Goal: Task Accomplishment & Management: Use online tool/utility

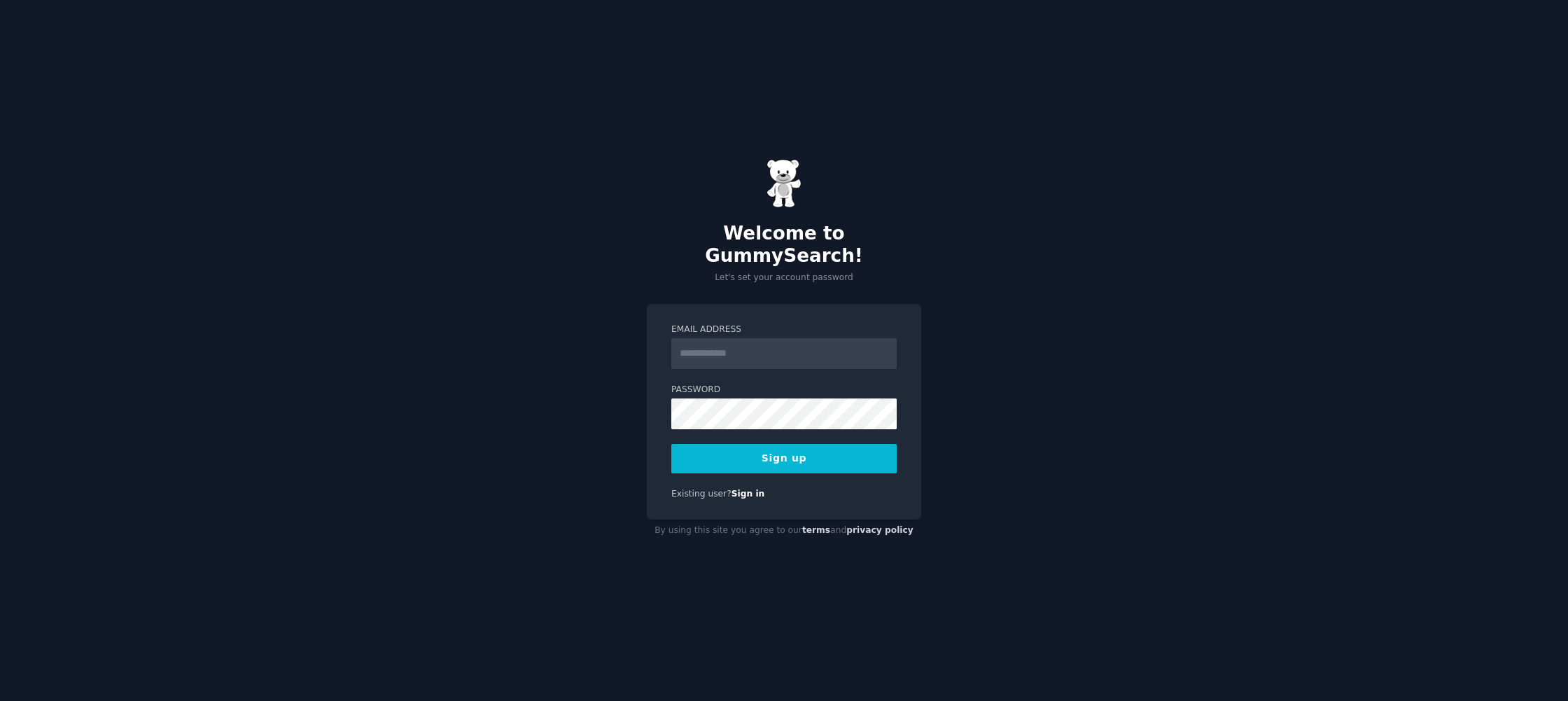
click at [595, 297] on div "Welcome to GummySearch! Let's set your account password Email Address Password …" at bounding box center [784, 350] width 1568 height 701
click at [771, 344] on input "Email Address" at bounding box center [784, 354] width 226 height 31
type input "**********"
click at [788, 457] on button "Sign up" at bounding box center [784, 458] width 226 height 30
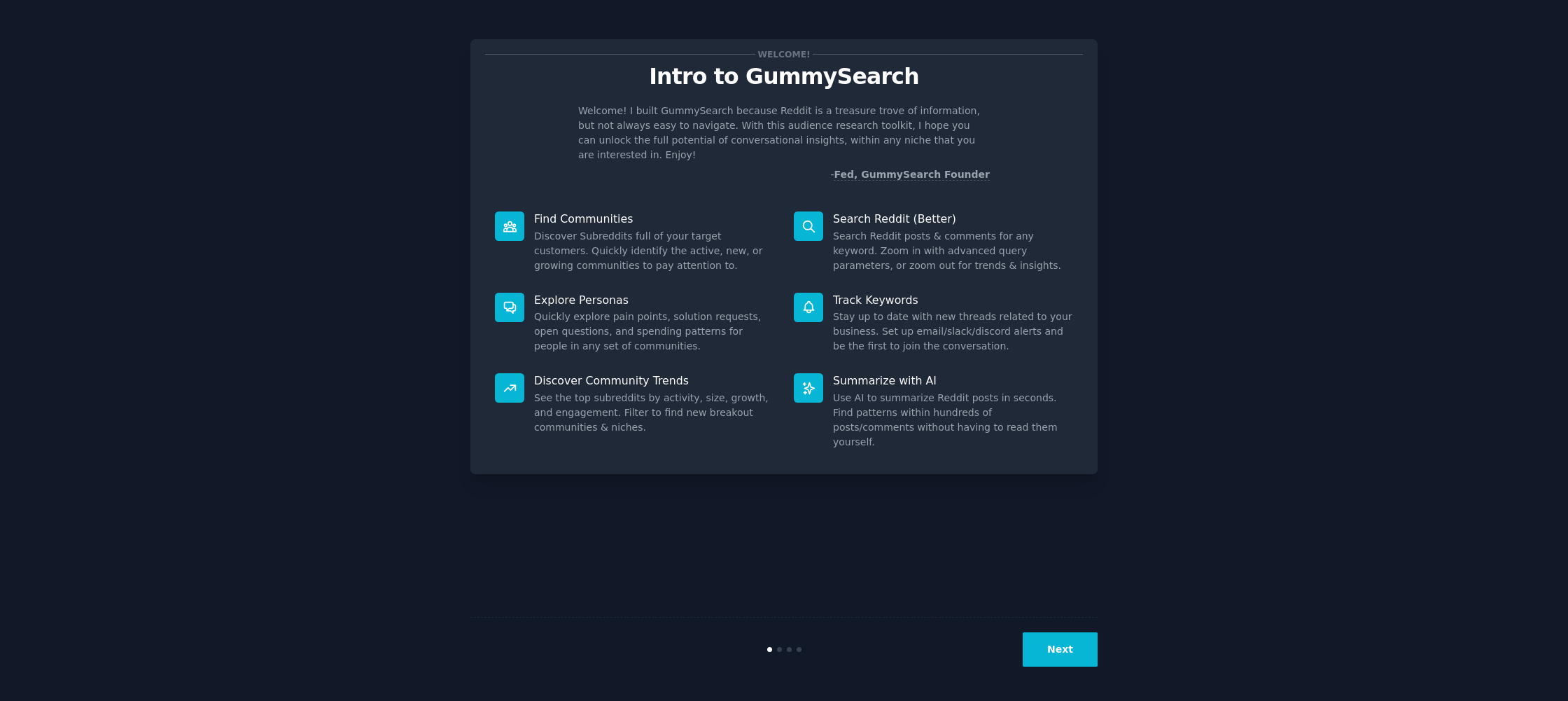
click at [1066, 647] on button "Next" at bounding box center [1060, 649] width 75 height 34
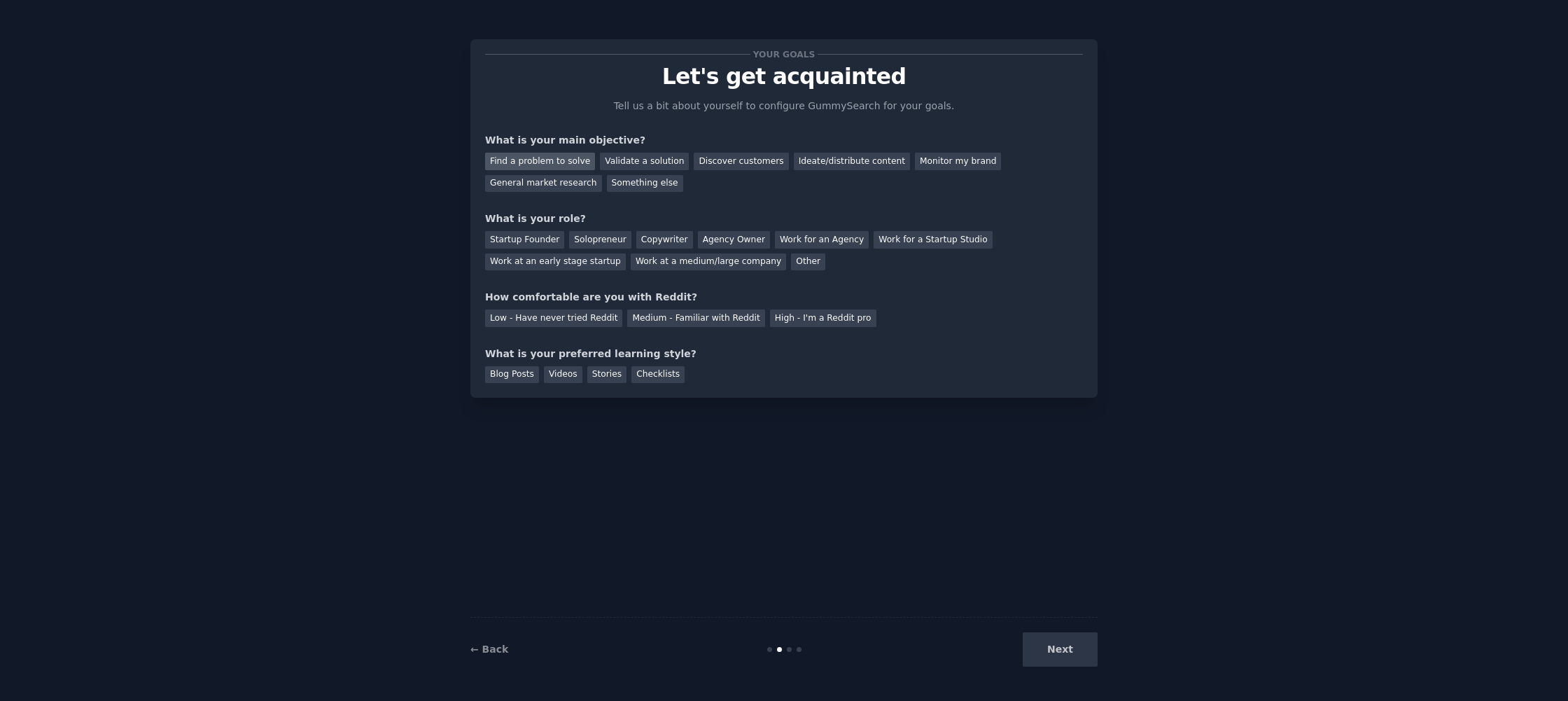
click at [550, 166] on div "Find a problem to solve" at bounding box center [539, 161] width 110 height 17
click at [736, 239] on div "Agency Owner" at bounding box center [734, 240] width 72 height 17
click at [709, 313] on div "Medium - Familiar with Reddit" at bounding box center [695, 318] width 137 height 17
click at [494, 382] on div "Blog Posts" at bounding box center [512, 375] width 54 height 17
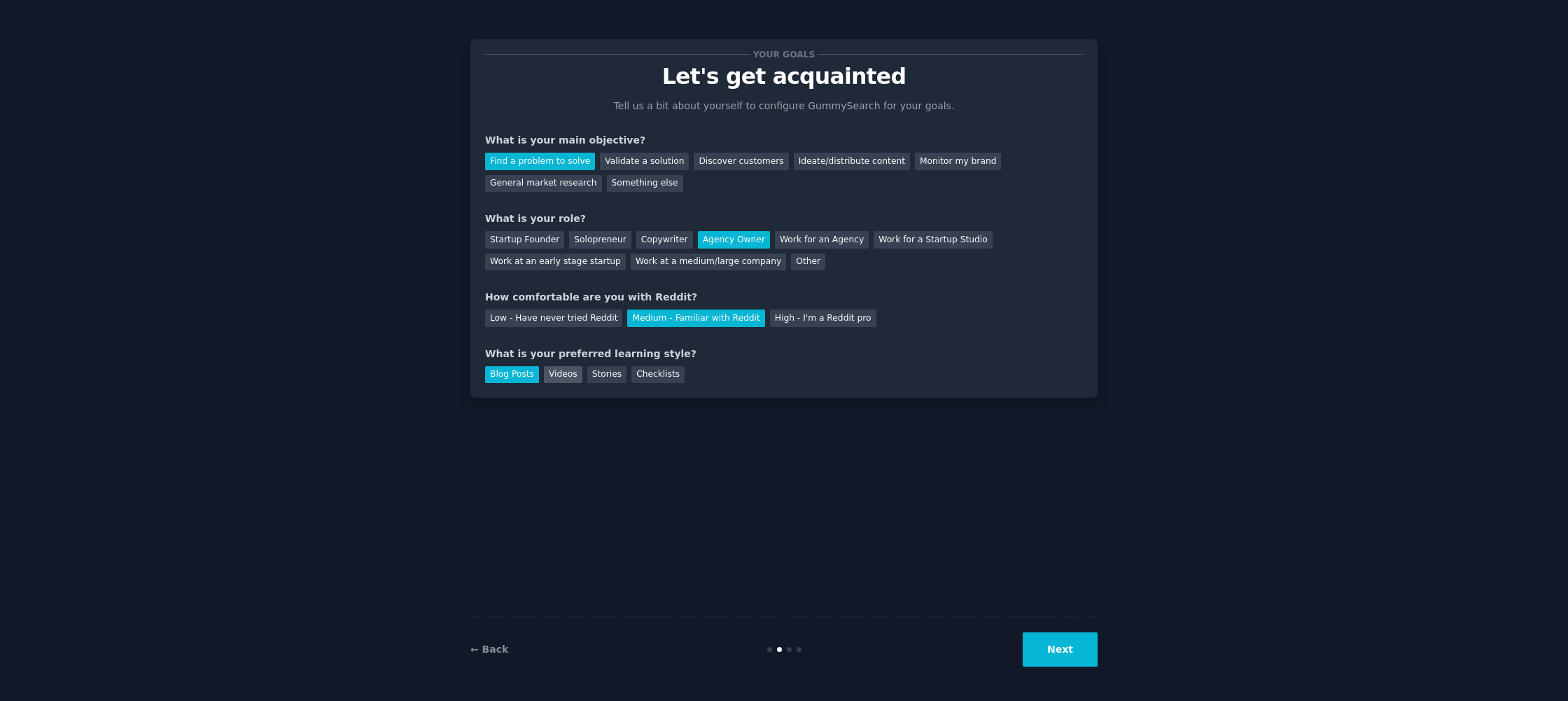
click at [564, 376] on div "Videos" at bounding box center [563, 375] width 38 height 17
click at [521, 376] on div "Blog Posts" at bounding box center [512, 375] width 54 height 17
click at [1056, 661] on button "Next" at bounding box center [1060, 649] width 75 height 34
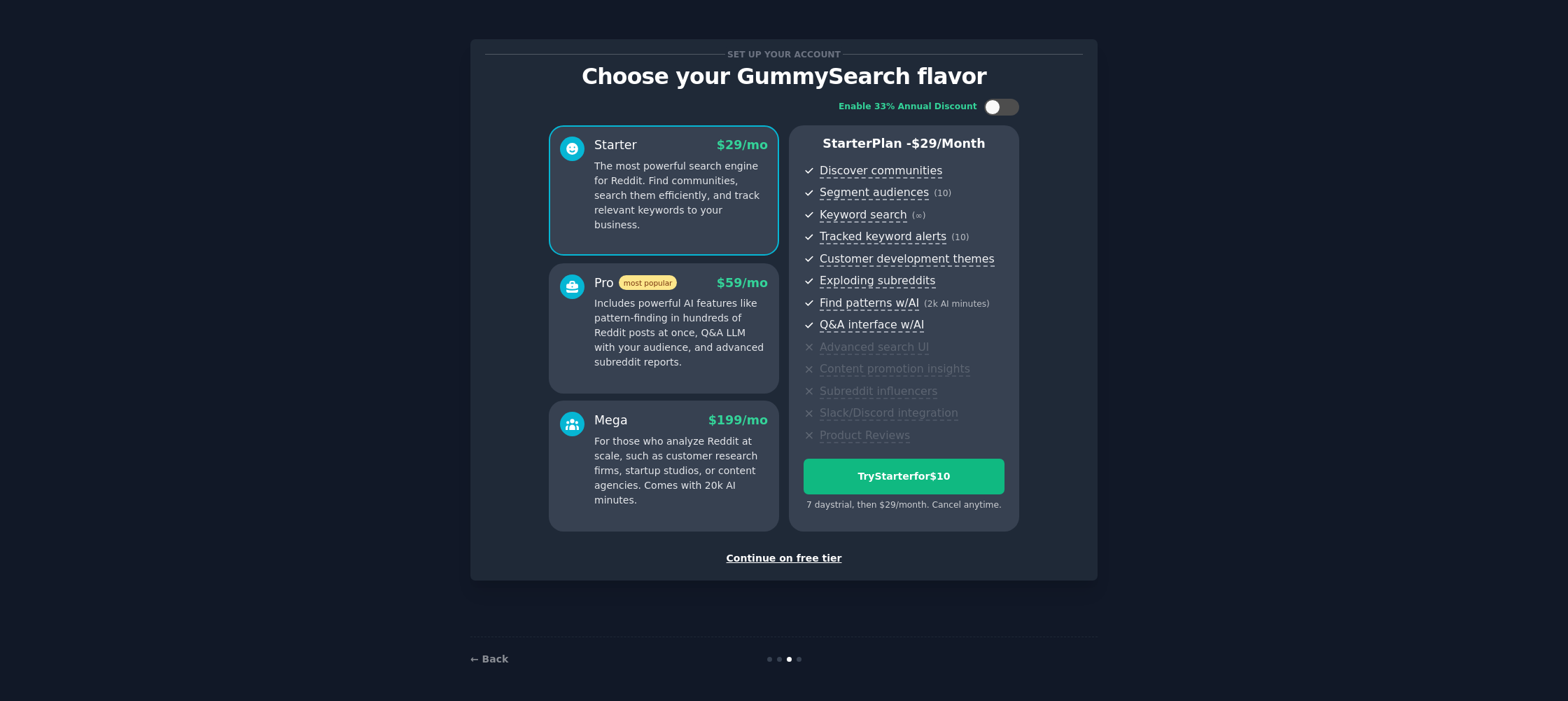
click at [792, 557] on div "Continue on free tier" at bounding box center [784, 559] width 598 height 15
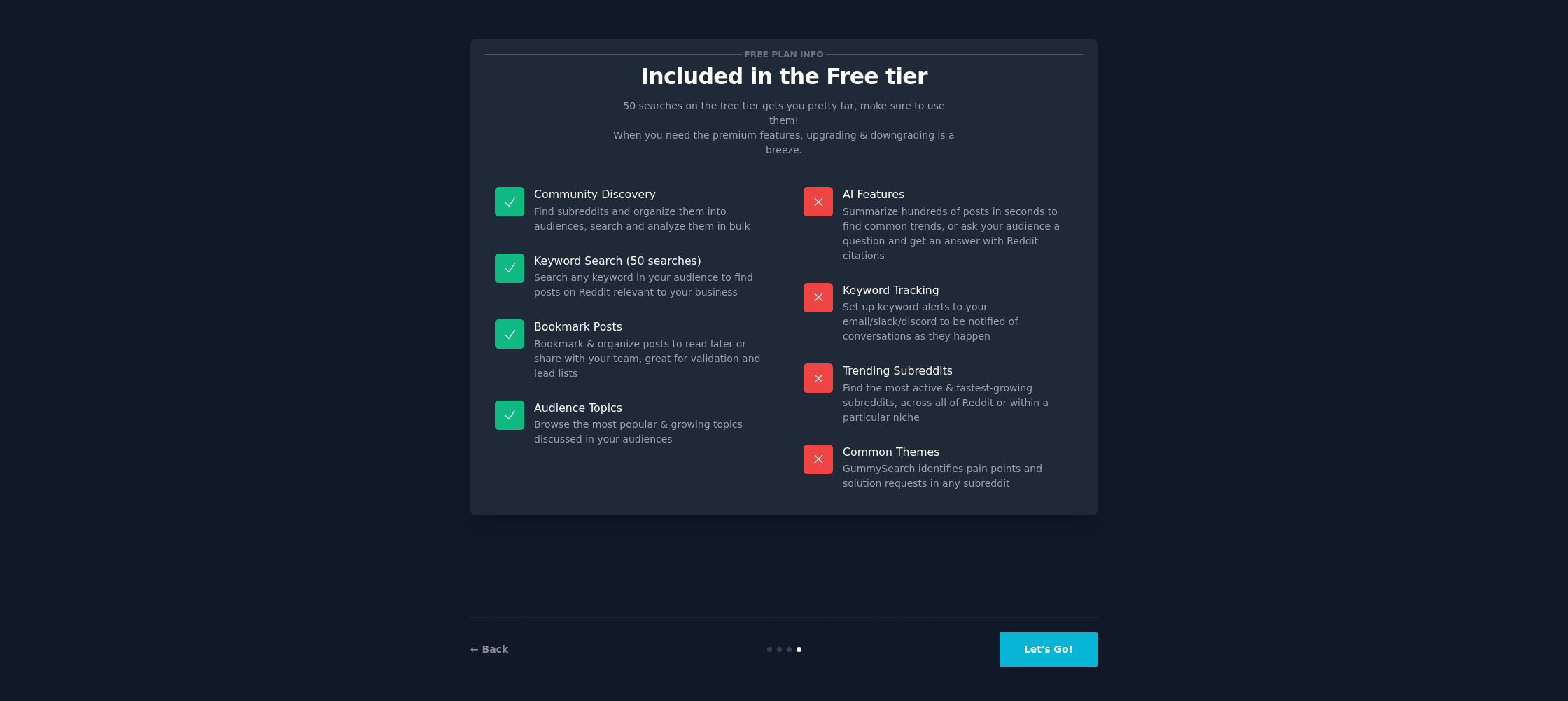
click at [1032, 646] on button "Let's Go!" at bounding box center [1048, 649] width 98 height 34
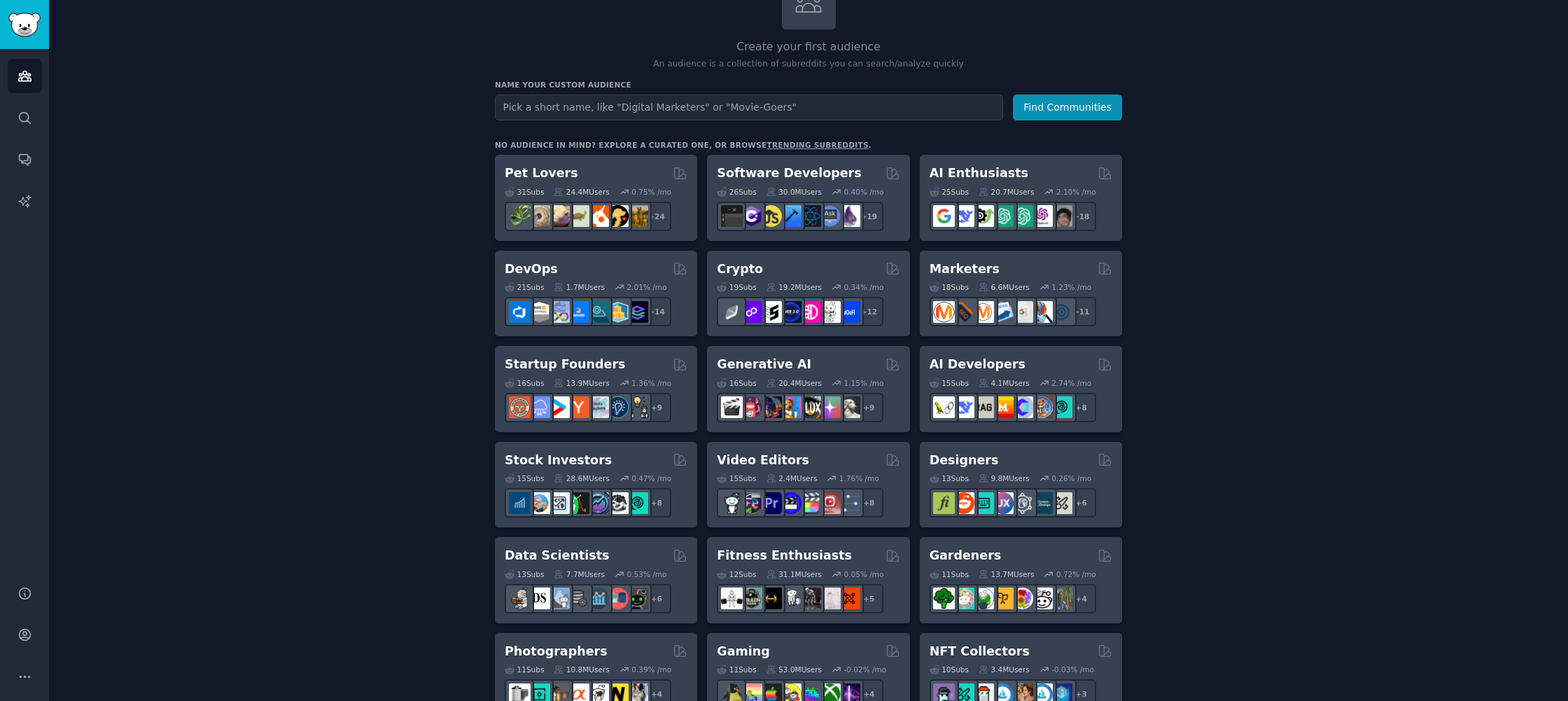
scroll to position [121, 0]
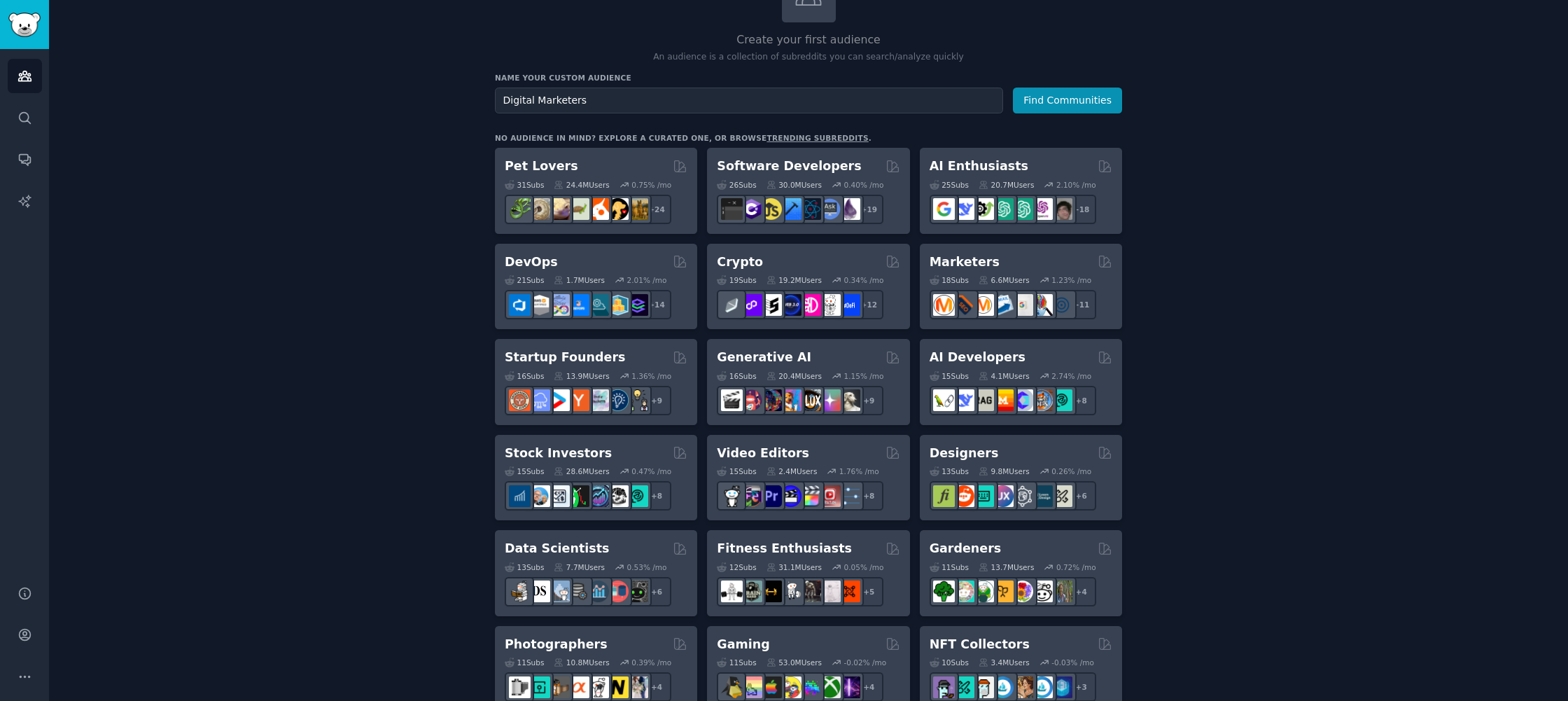
type input "Digital Marketers"
click at [1013, 88] on button "Find Communities" at bounding box center [1068, 101] width 109 height 26
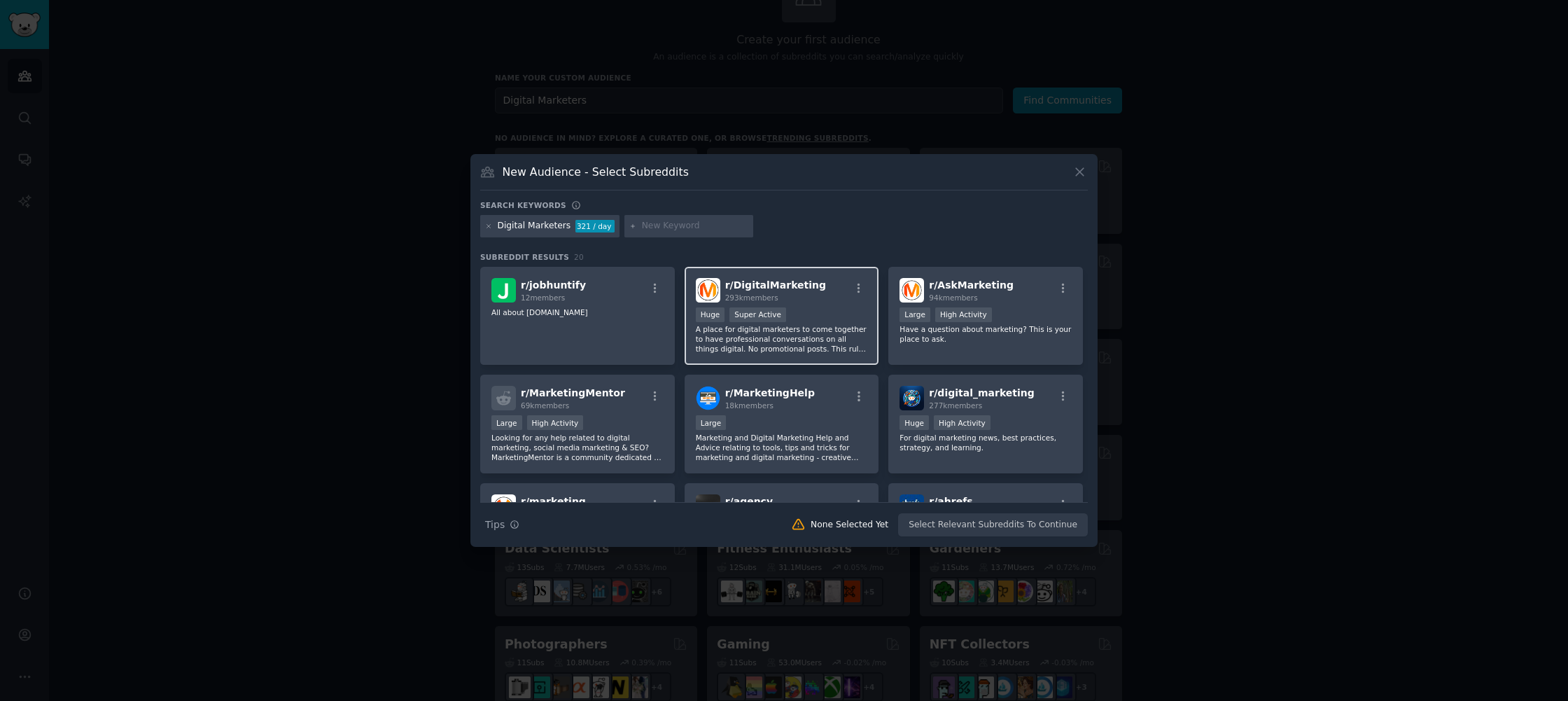
click at [788, 338] on p "A place for digital marketers to come together to have professional conversatio…" at bounding box center [782, 339] width 172 height 30
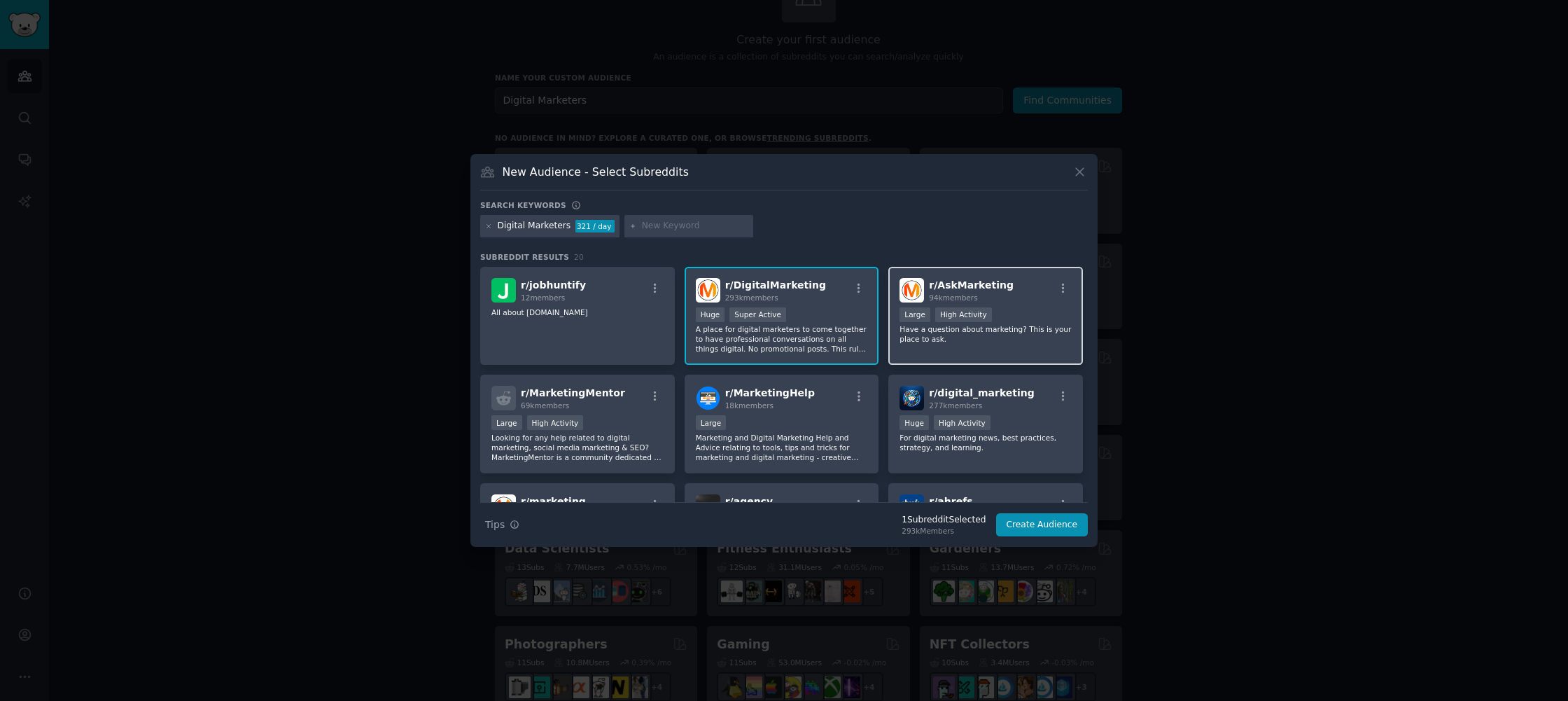
click at [915, 336] on p "Have a question about marketing? This is your place to ask." at bounding box center [985, 334] width 172 height 20
click at [613, 429] on div ">= 80th percentile for submissions / day Large High Activity" at bounding box center [577, 424] width 172 height 17
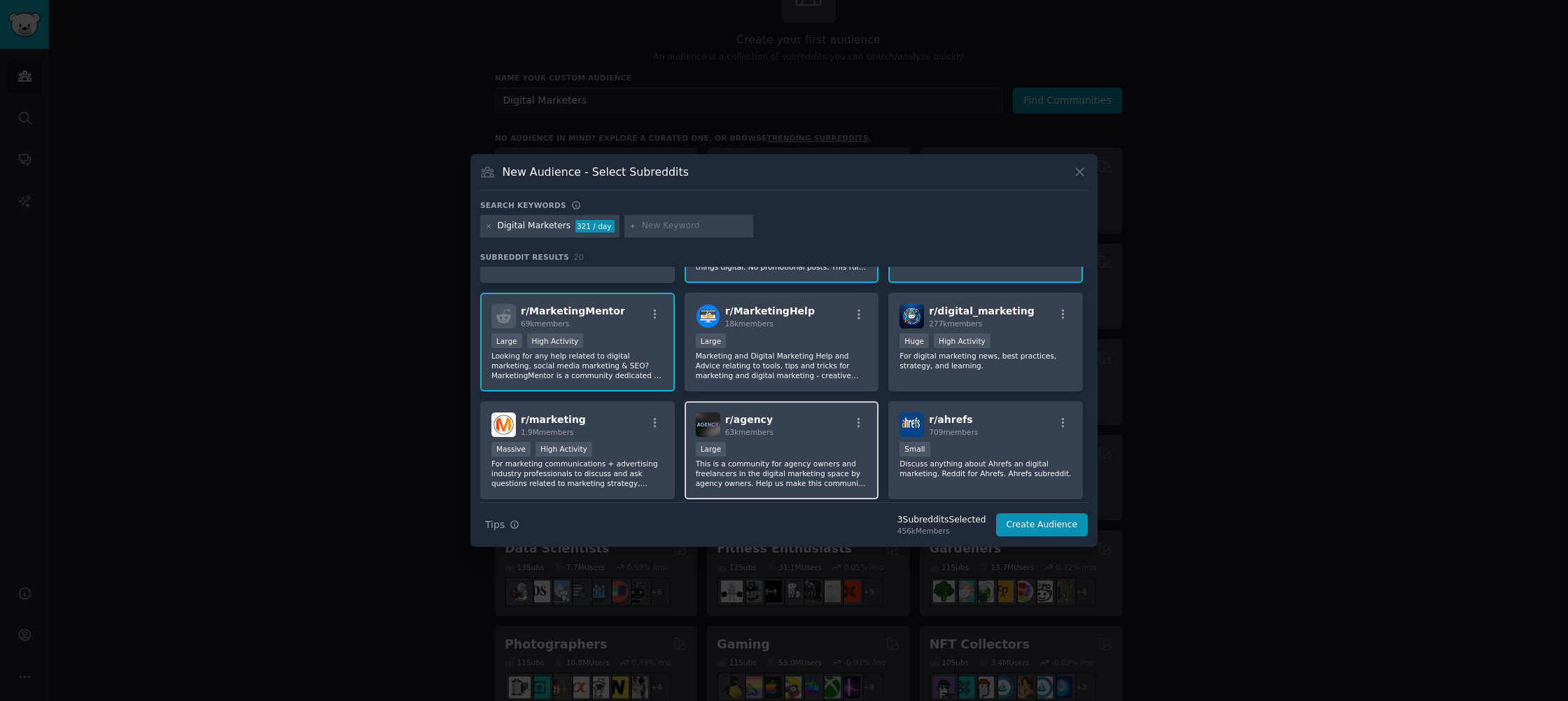
scroll to position [85, 0]
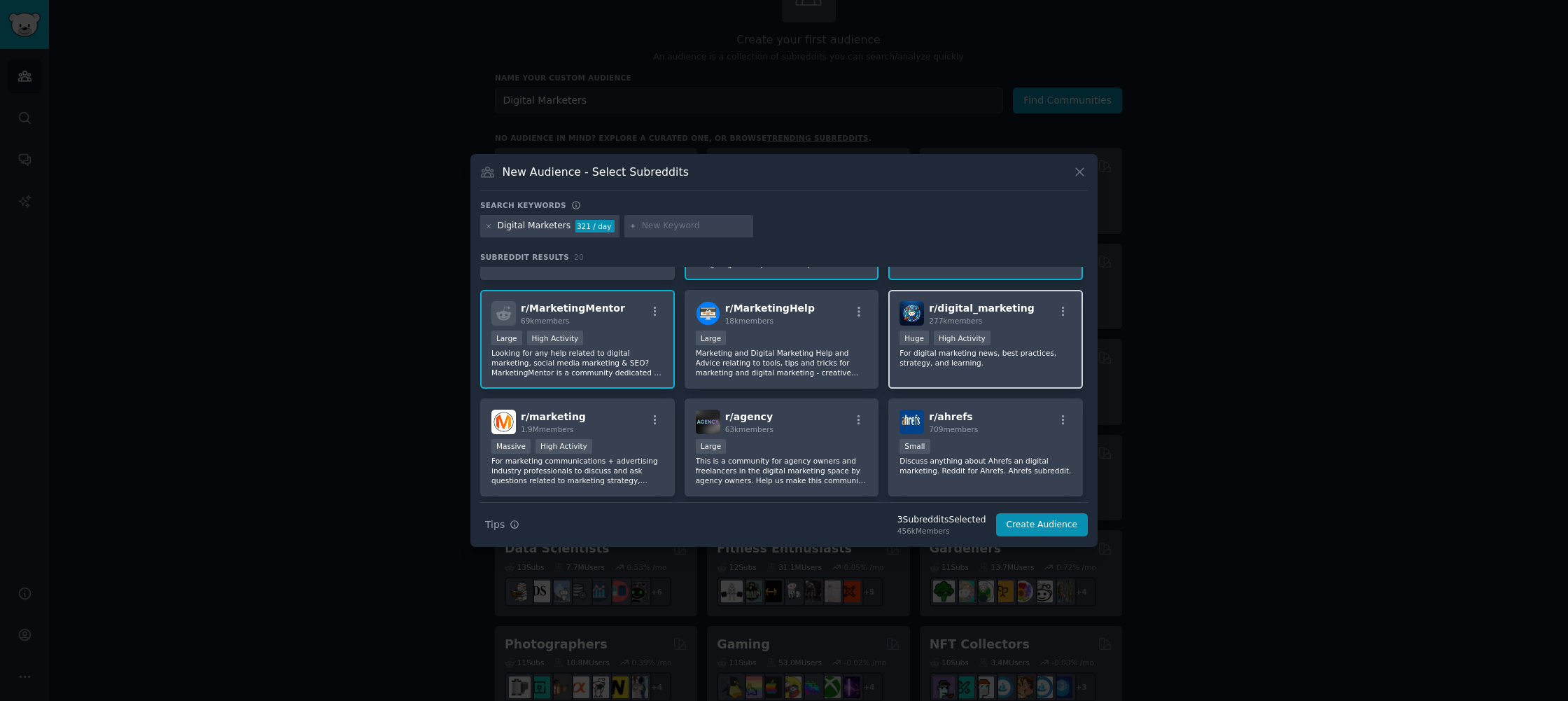
click at [925, 364] on p "For digital marketing news, best practices, strategy, and learning." at bounding box center [985, 357] width 172 height 20
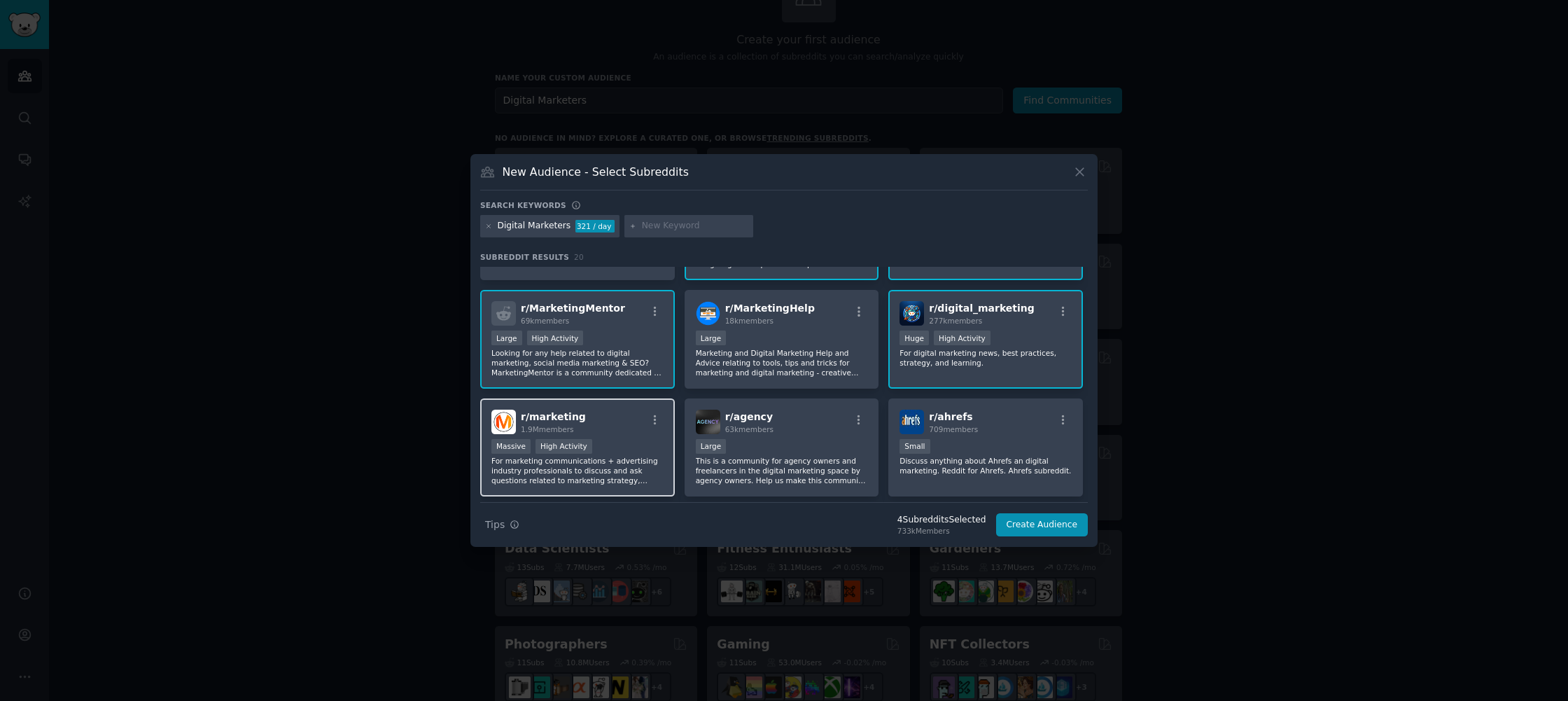
click at [635, 487] on div "r/ marketing 1.9M members Massive High Activity For marketing communications + …" at bounding box center [578, 448] width 195 height 99
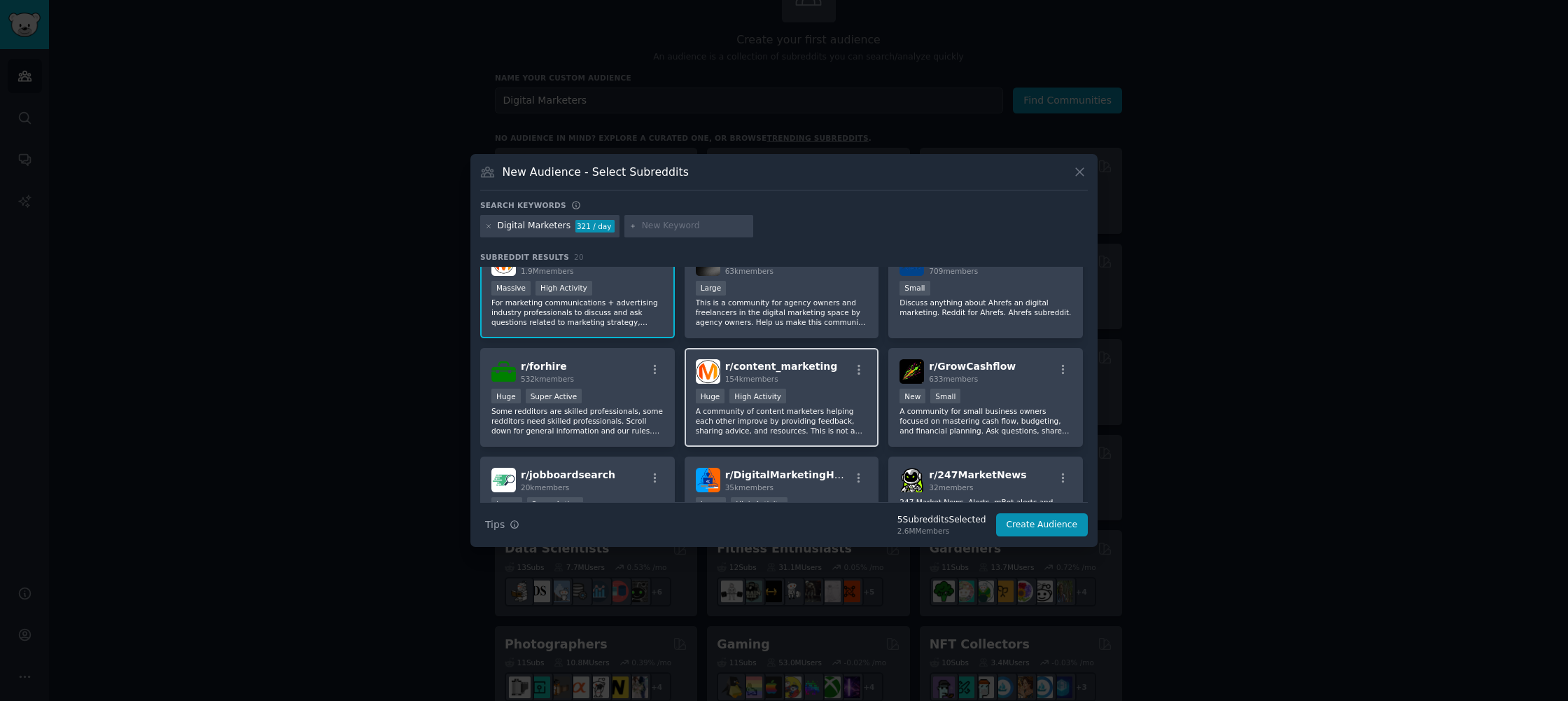
click at [771, 417] on p "A community of content marketers helping each other improve by providing feedba…" at bounding box center [782, 421] width 172 height 30
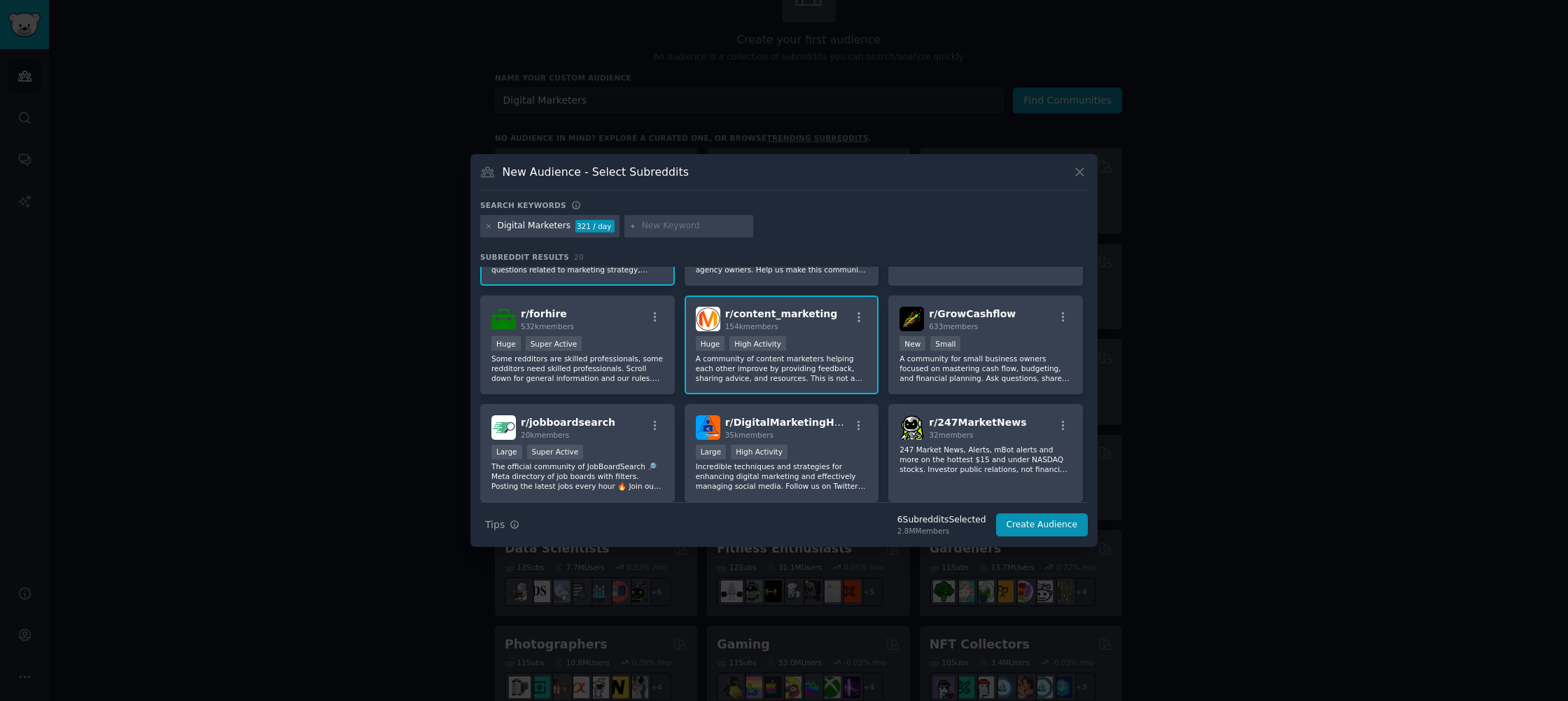
scroll to position [328, 0]
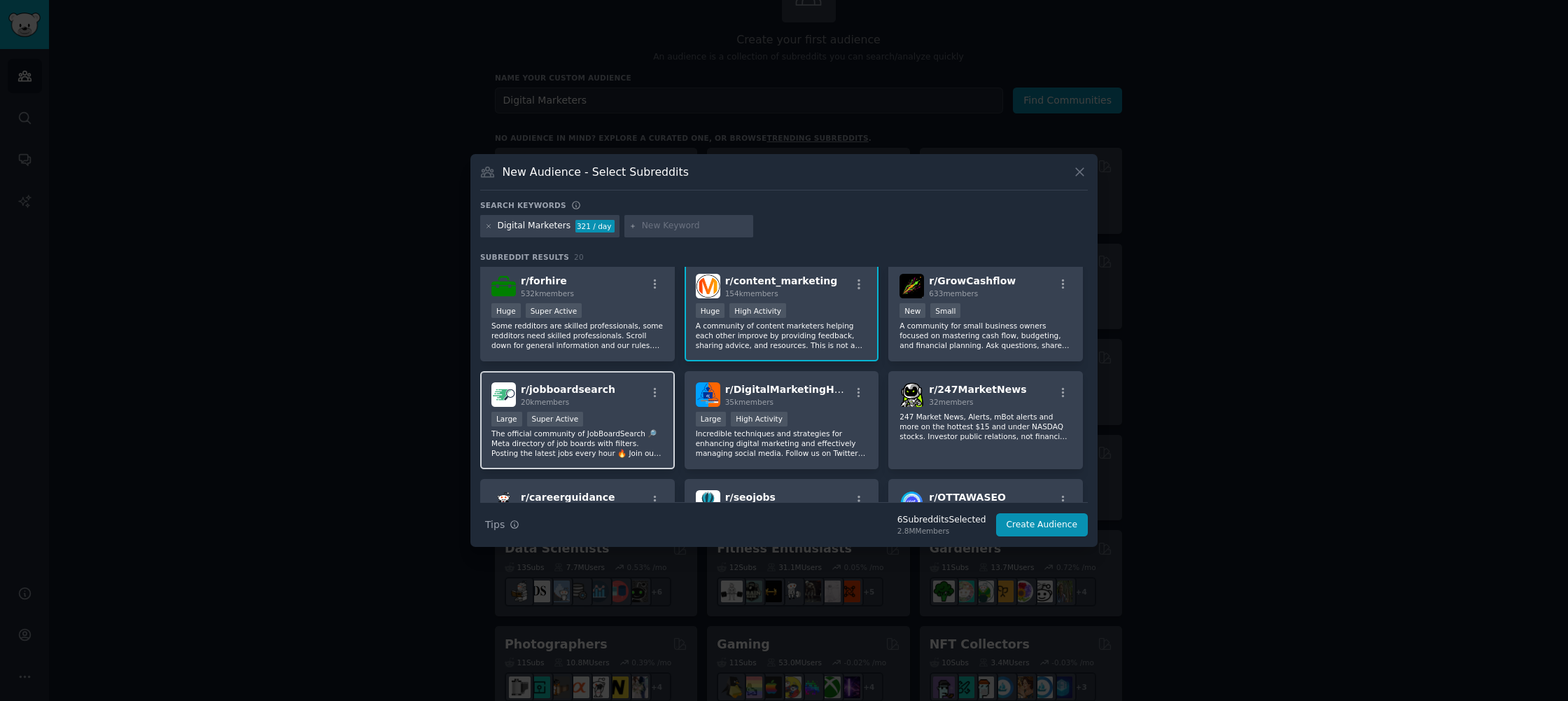
click at [620, 449] on p "The official community of JobBoardSearch 🔎 Meta directory of job boards with fi…" at bounding box center [577, 443] width 172 height 30
click at [724, 449] on p "Incredible techniques and strategies for enhancing digital marketing and effect…" at bounding box center [782, 443] width 172 height 30
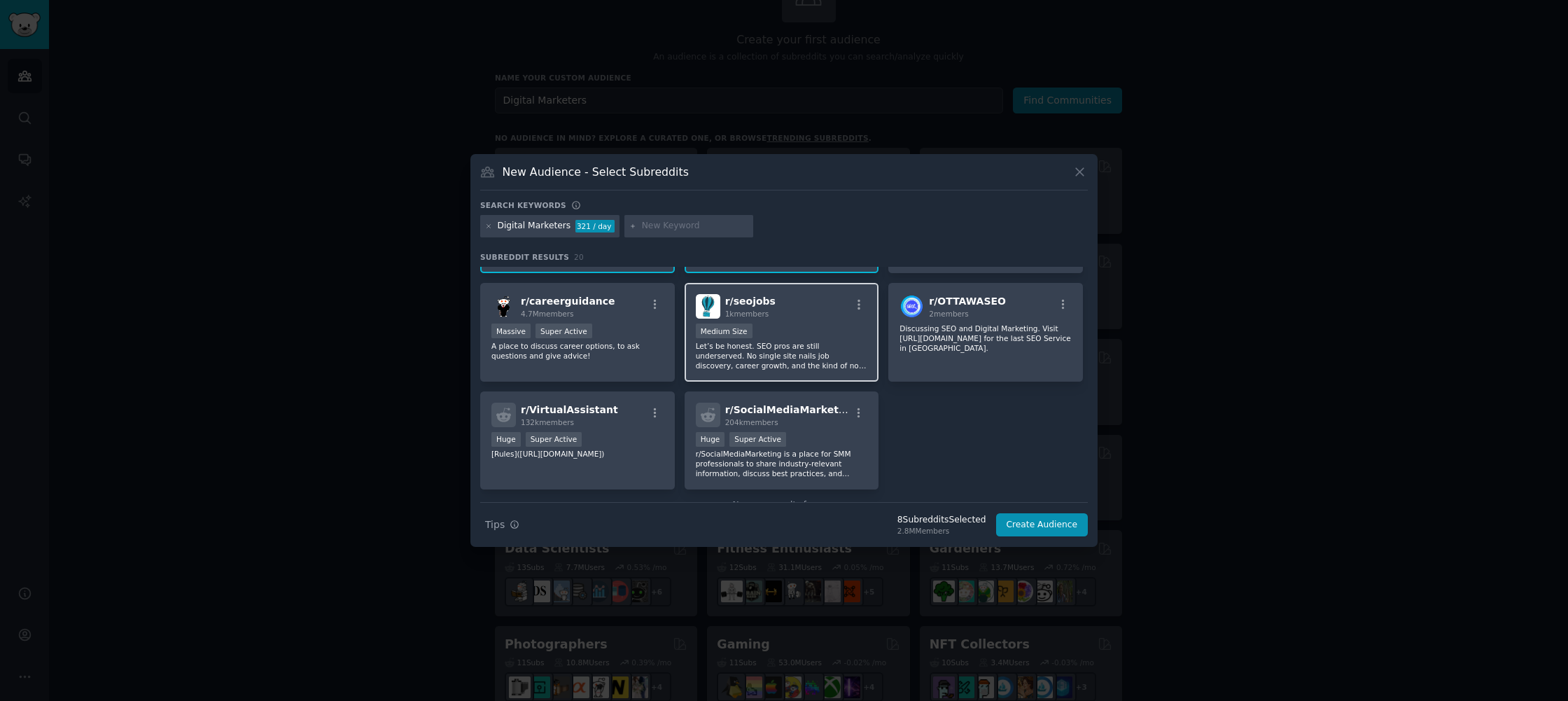
scroll to position [535, 0]
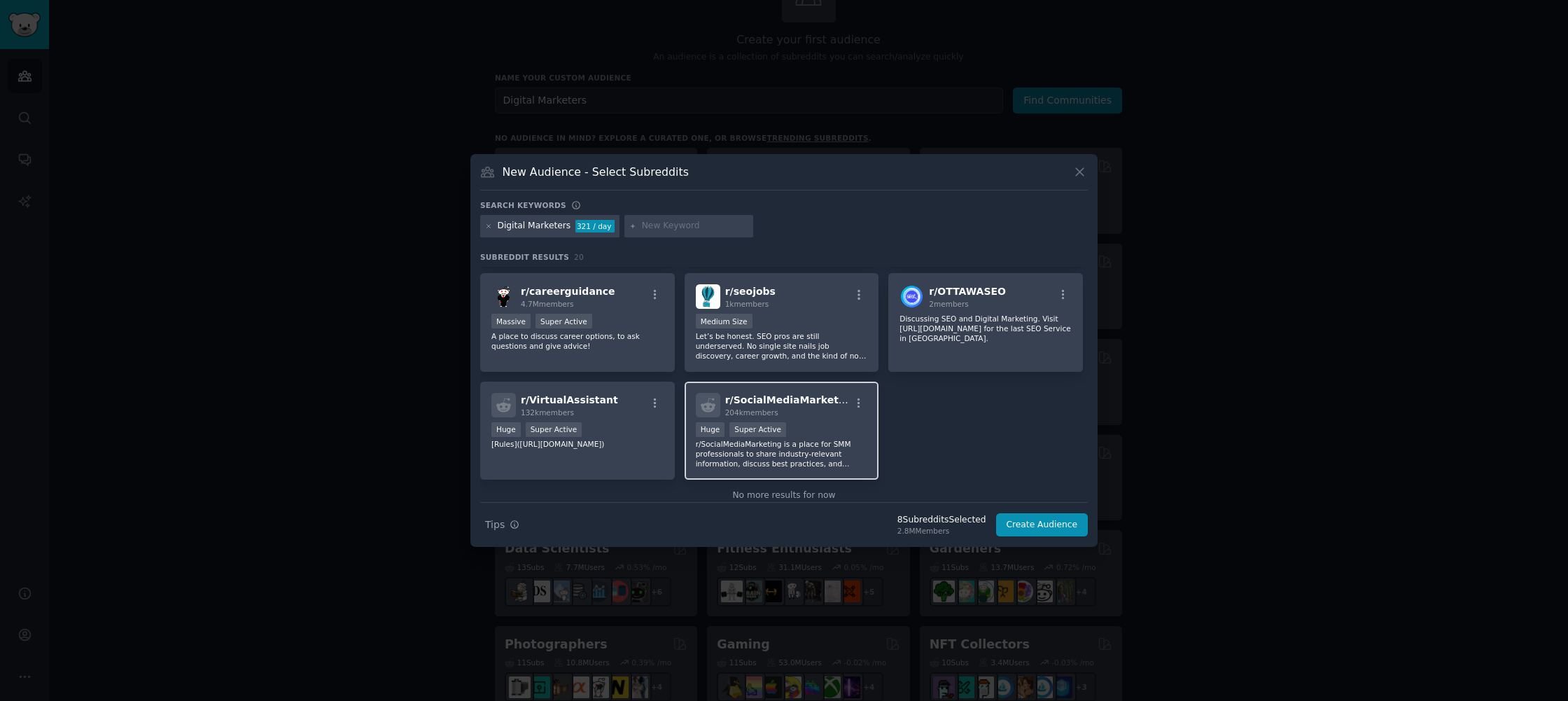
click at [718, 460] on p "r/SocialMediaMarketing is a place for SMM professionals to share industry-relev…" at bounding box center [782, 454] width 172 height 30
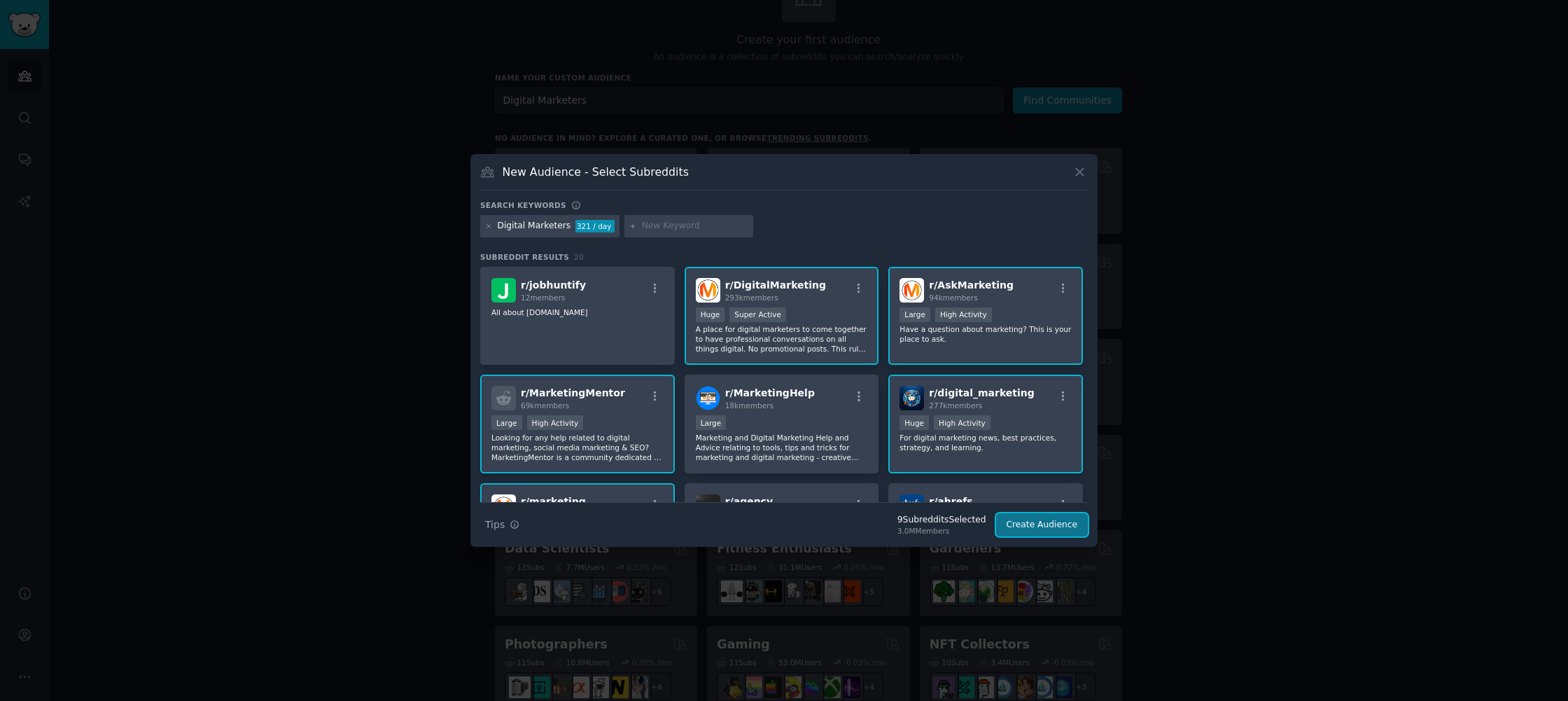
click at [1024, 524] on button "Create Audience" at bounding box center [1042, 525] width 92 height 24
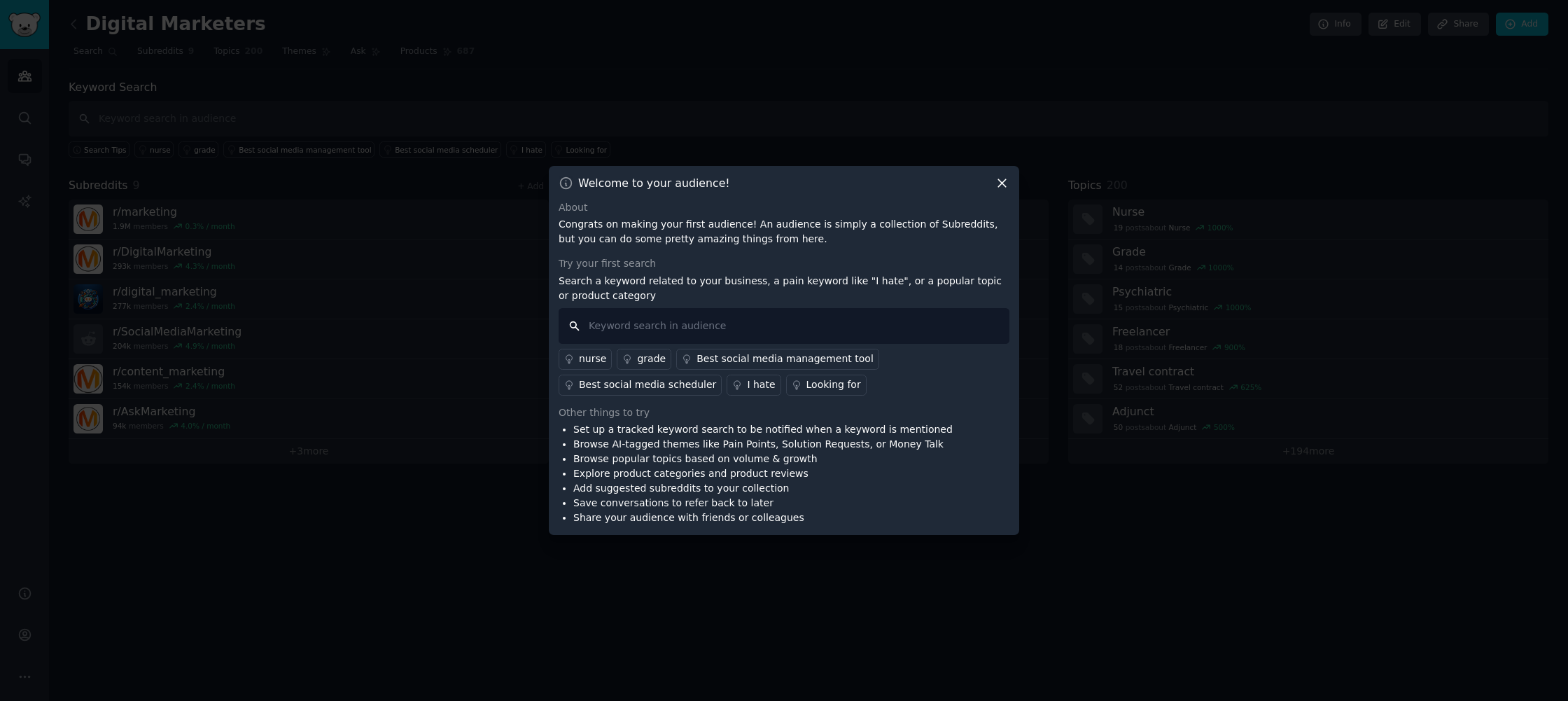
click at [870, 324] on input "text" at bounding box center [784, 325] width 451 height 36
type input "funnels"
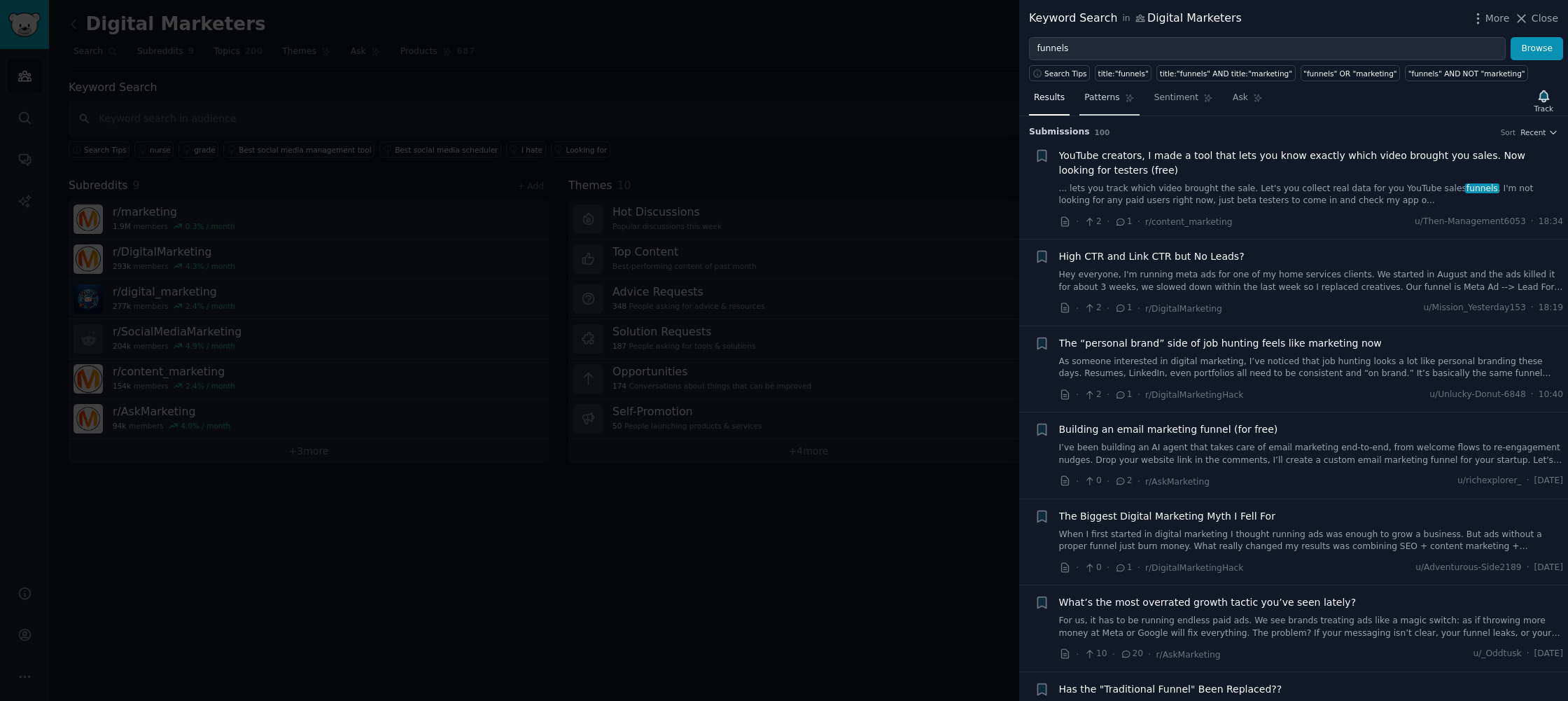
click at [1108, 92] on span "Patterns" at bounding box center [1102, 97] width 35 height 12
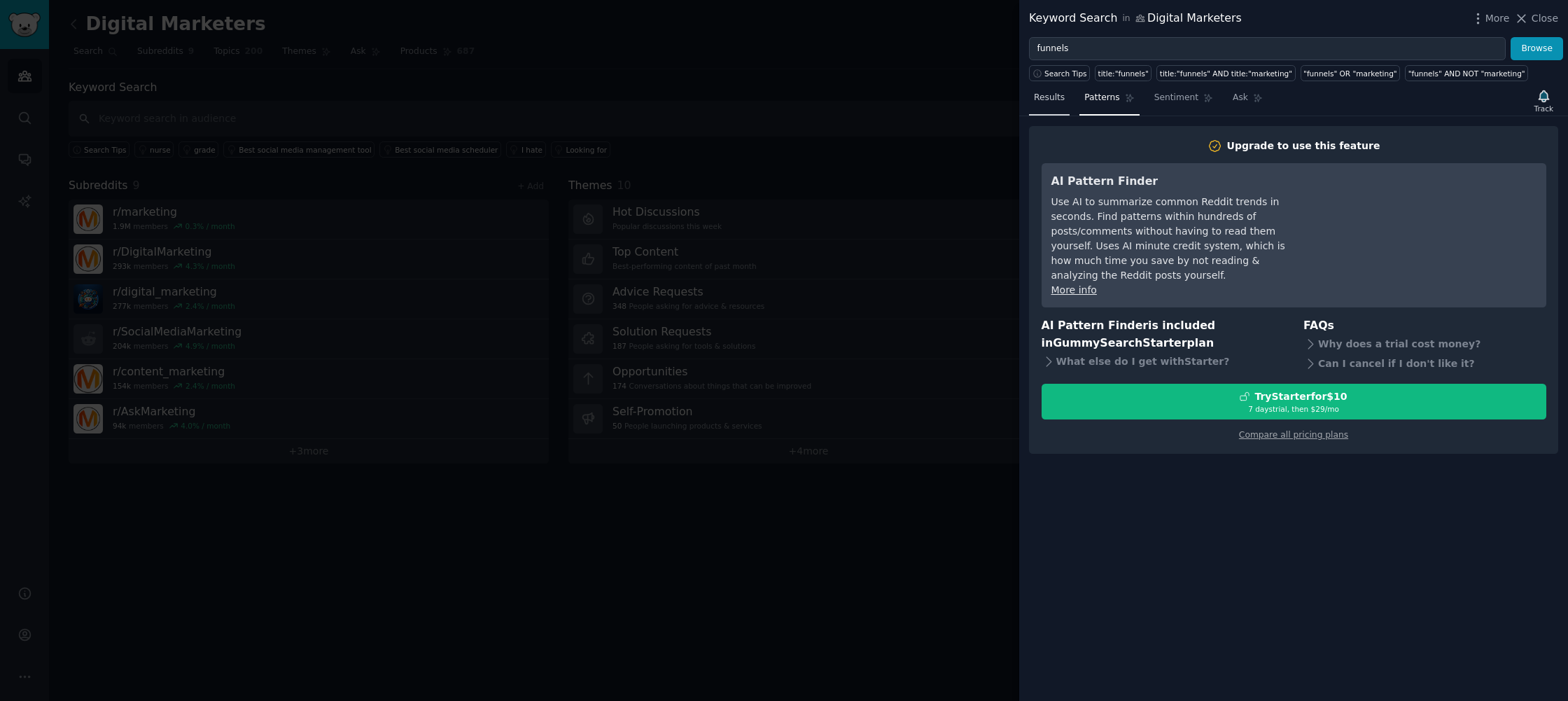
click at [1055, 105] on link "Results" at bounding box center [1050, 102] width 41 height 29
